Goal: Information Seeking & Learning: Learn about a topic

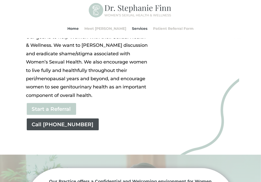
scroll to position [77, 0]
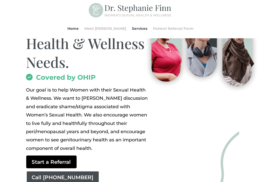
click at [48, 166] on link "Start a Referral" at bounding box center [51, 161] width 50 height 13
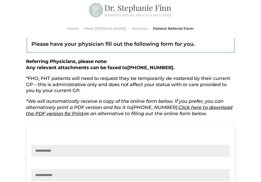
scroll to position [77, 0]
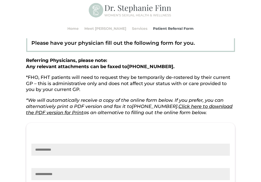
click at [73, 66] on strong "Referring Physicians, please note: Any relevant attachments can be faxed to [PH…" at bounding box center [100, 64] width 148 height 12
drag, startPoint x: 73, startPoint y: 66, endPoint x: 111, endPoint y: 70, distance: 37.8
click at [111, 70] on p "Referring Physicians, please note: Any relevant attachments can be faxed to [PH…" at bounding box center [130, 66] width 209 height 17
drag, startPoint x: 111, startPoint y: 70, endPoint x: 130, endPoint y: 66, distance: 19.9
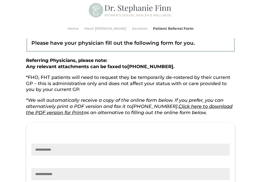
click at [130, 66] on span "[PHONE_NUMBER]" at bounding box center [150, 67] width 46 height 6
click at [129, 68] on span "[PHONE_NUMBER]" at bounding box center [150, 67] width 46 height 6
drag, startPoint x: 129, startPoint y: 67, endPoint x: 161, endPoint y: 68, distance: 31.9
click at [161, 68] on strong "Referring Physicians, please note: Any relevant attachments can be faxed to [PH…" at bounding box center [100, 64] width 148 height 12
copy span "[PHONE_NUMBER]"
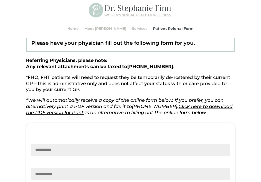
click at [201, 83] on p "*FHO, FHT patients will need to request they be temporarily de-rostered by thei…" at bounding box center [130, 85] width 209 height 23
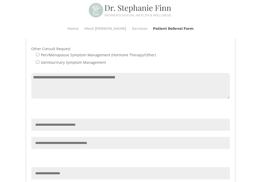
scroll to position [411, 0]
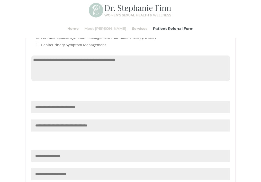
click at [108, 30] on link "Meet [PERSON_NAME]" at bounding box center [105, 29] width 42 height 20
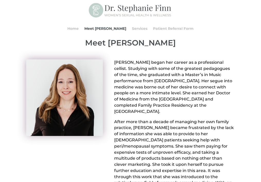
scroll to position [26, 0]
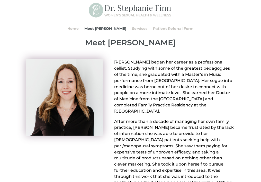
drag, startPoint x: 175, startPoint y: 73, endPoint x: 186, endPoint y: 115, distance: 43.5
click at [186, 115] on p "Dr. Stephanie Finn began her career as a professional cellist. Studying with so…" at bounding box center [174, 88] width 120 height 59
click at [142, 111] on p "Dr. Stephanie Finn began her career as a professional cellist. Studying with so…" at bounding box center [174, 88] width 120 height 59
drag, startPoint x: 126, startPoint y: 69, endPoint x: 201, endPoint y: 60, distance: 74.7
click at [201, 60] on p "Dr. Stephanie Finn began her career as a professional cellist. Studying with so…" at bounding box center [174, 88] width 120 height 59
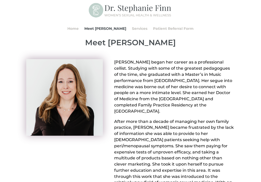
click at [148, 96] on p "Dr. Stephanie Finn began her career as a professional cellist. Studying with so…" at bounding box center [174, 88] width 120 height 59
drag, startPoint x: 151, startPoint y: 82, endPoint x: 185, endPoint y: 80, distance: 34.0
click at [185, 80] on p "Dr. Stephanie Finn began her career as a professional cellist. Studying with so…" at bounding box center [174, 88] width 120 height 59
drag, startPoint x: 185, startPoint y: 80, endPoint x: 184, endPoint y: 95, distance: 15.2
click at [184, 95] on p "Dr. Stephanie Finn began her career as a professional cellist. Studying with so…" at bounding box center [174, 88] width 120 height 59
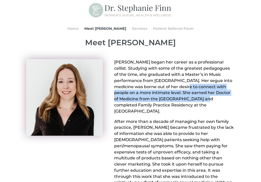
drag, startPoint x: 184, startPoint y: 90, endPoint x: 188, endPoint y: 100, distance: 10.6
click at [188, 100] on p "Dr. Stephanie Finn began her career as a professional cellist. Studying with so…" at bounding box center [174, 88] width 120 height 59
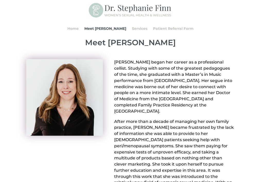
drag, startPoint x: 188, startPoint y: 100, endPoint x: 186, endPoint y: 105, distance: 5.5
click at [186, 105] on p "Dr. Stephanie Finn began her career as a professional cellist. Studying with so…" at bounding box center [174, 88] width 120 height 59
drag, startPoint x: 143, startPoint y: 104, endPoint x: 157, endPoint y: 114, distance: 17.7
click at [157, 114] on p "Dr. Stephanie Finn began her career as a professional cellist. Studying with so…" at bounding box center [174, 88] width 120 height 59
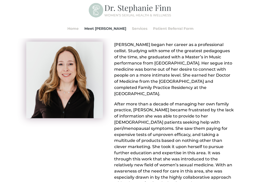
scroll to position [51, 0]
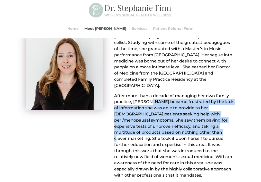
drag, startPoint x: 145, startPoint y: 100, endPoint x: 192, endPoint y: 132, distance: 57.0
click at [192, 132] on p "After more than a decade of managing her own family practice, Dr. Finn became f…" at bounding box center [174, 136] width 120 height 86
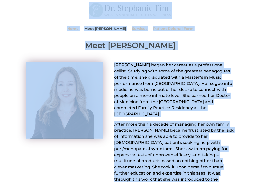
scroll to position [0, 0]
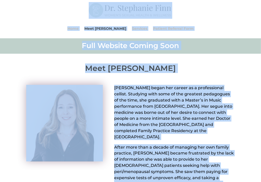
drag, startPoint x: 150, startPoint y: 136, endPoint x: -5, endPoint y: -21, distance: 220.1
click at [217, 127] on p "Dr. Stephanie Finn began her career as a professional cellist. Studying with so…" at bounding box center [174, 114] width 120 height 59
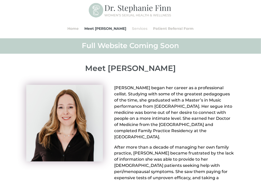
click at [133, 26] on link "Services" at bounding box center [139, 29] width 15 height 20
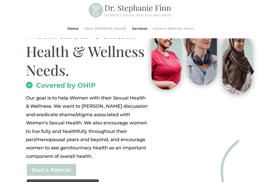
scroll to position [77, 0]
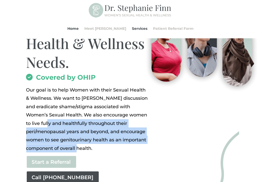
drag, startPoint x: 48, startPoint y: 123, endPoint x: 102, endPoint y: 147, distance: 59.7
click at [102, 147] on p "Our goal is to help Women with their Sexual Health & Wellness. We want to foste…" at bounding box center [87, 119] width 123 height 67
drag, startPoint x: 102, startPoint y: 147, endPoint x: 97, endPoint y: 139, distance: 9.3
click at [97, 139] on p "Our goal is to help Women with their Sexual Health & Wellness. We want to [PERS…" at bounding box center [87, 119] width 123 height 67
click at [102, 141] on p "Our goal is to help Women with their Sexual Health & Wellness. We want to [PERS…" at bounding box center [87, 119] width 123 height 67
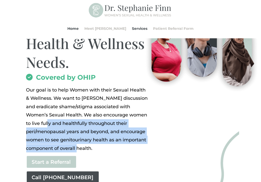
click at [107, 149] on p "Our goal is to help Women with their Sexual Health & Wellness. We want to [PERS…" at bounding box center [87, 119] width 123 height 67
